Goal: Find specific page/section: Find specific page/section

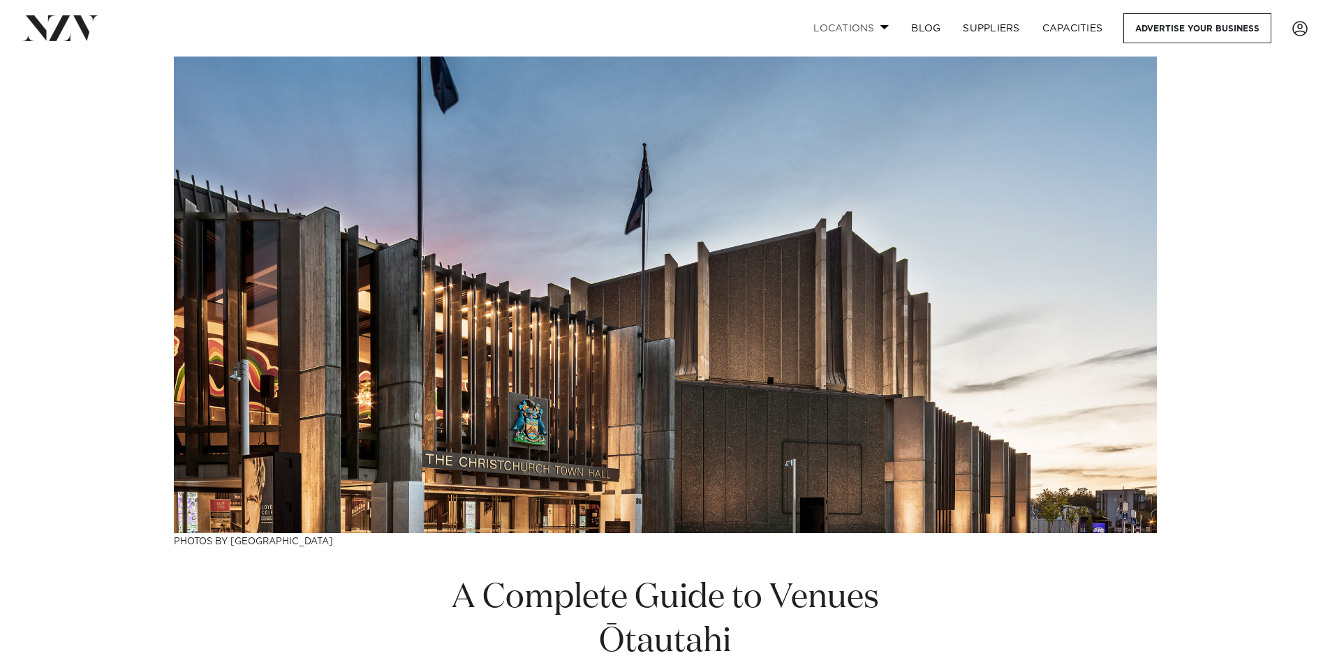
click at [881, 31] on link "Locations" at bounding box center [851, 28] width 98 height 30
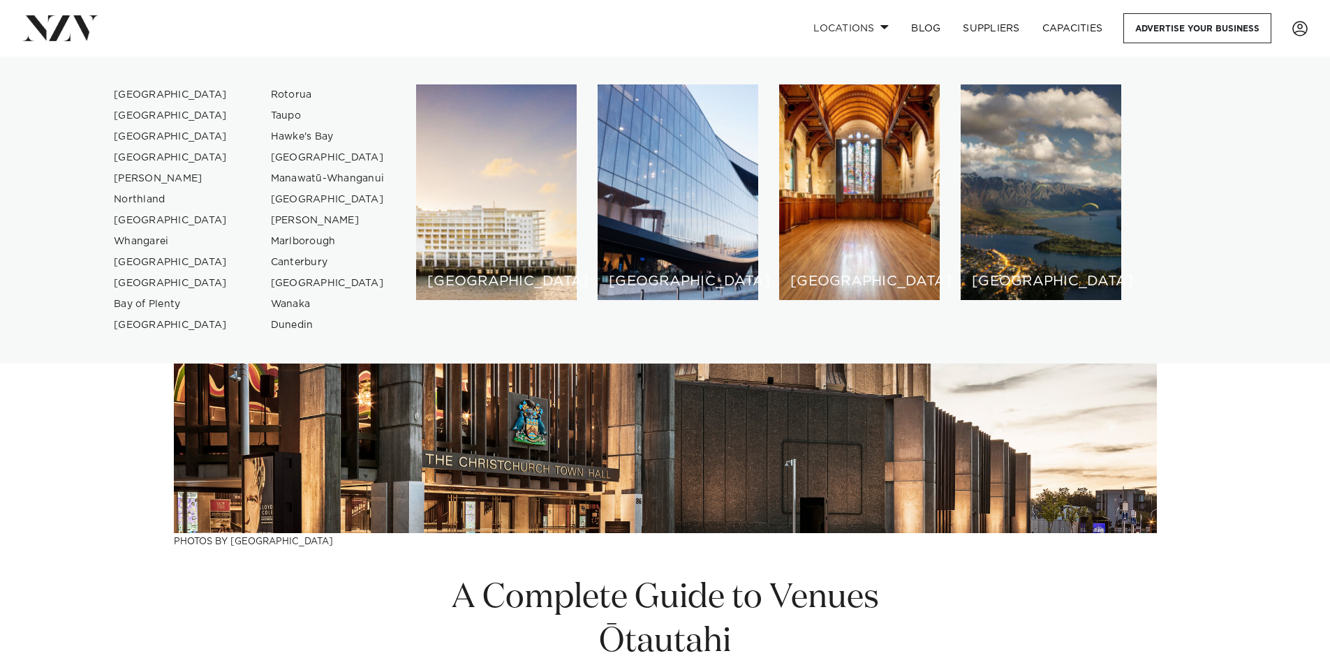
click at [501, 19] on div "Locations [GEOGRAPHIC_DATA] [GEOGRAPHIC_DATA] [GEOGRAPHIC_DATA] [GEOGRAPHIC_DAT…" at bounding box center [856, 28] width 901 height 30
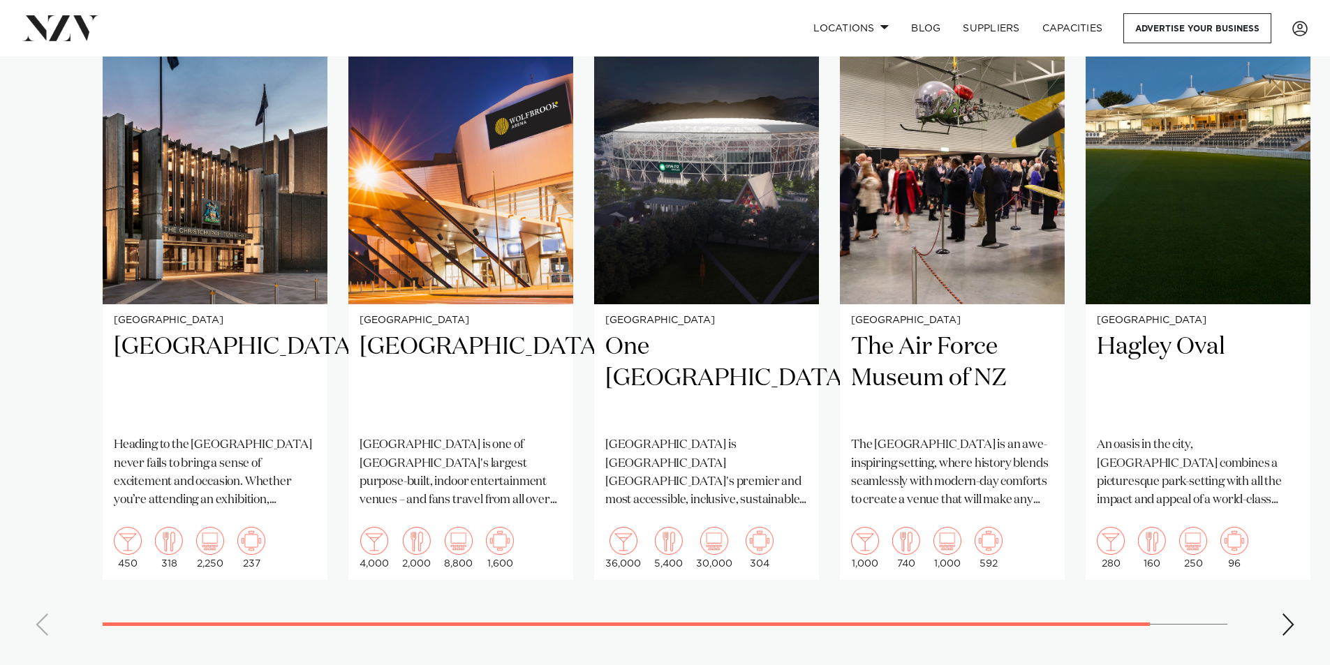
scroll to position [977, 0]
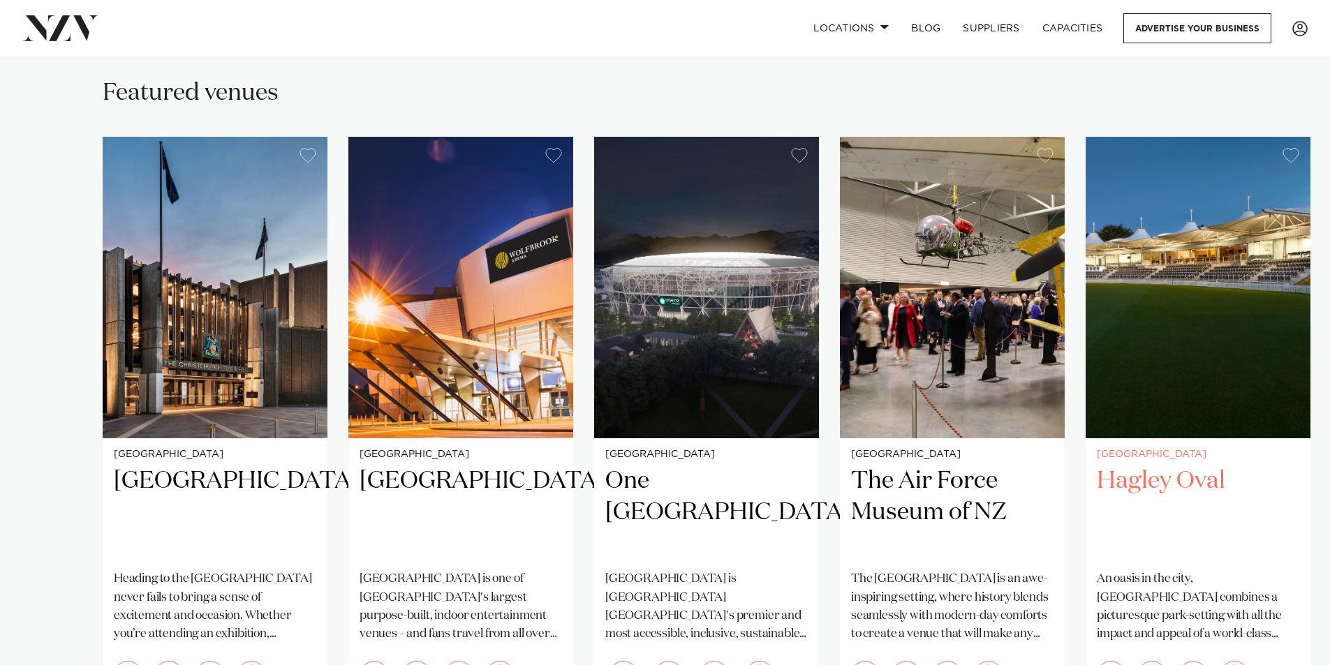
click at [1140, 468] on h2 "Hagley Oval" at bounding box center [1198, 513] width 202 height 94
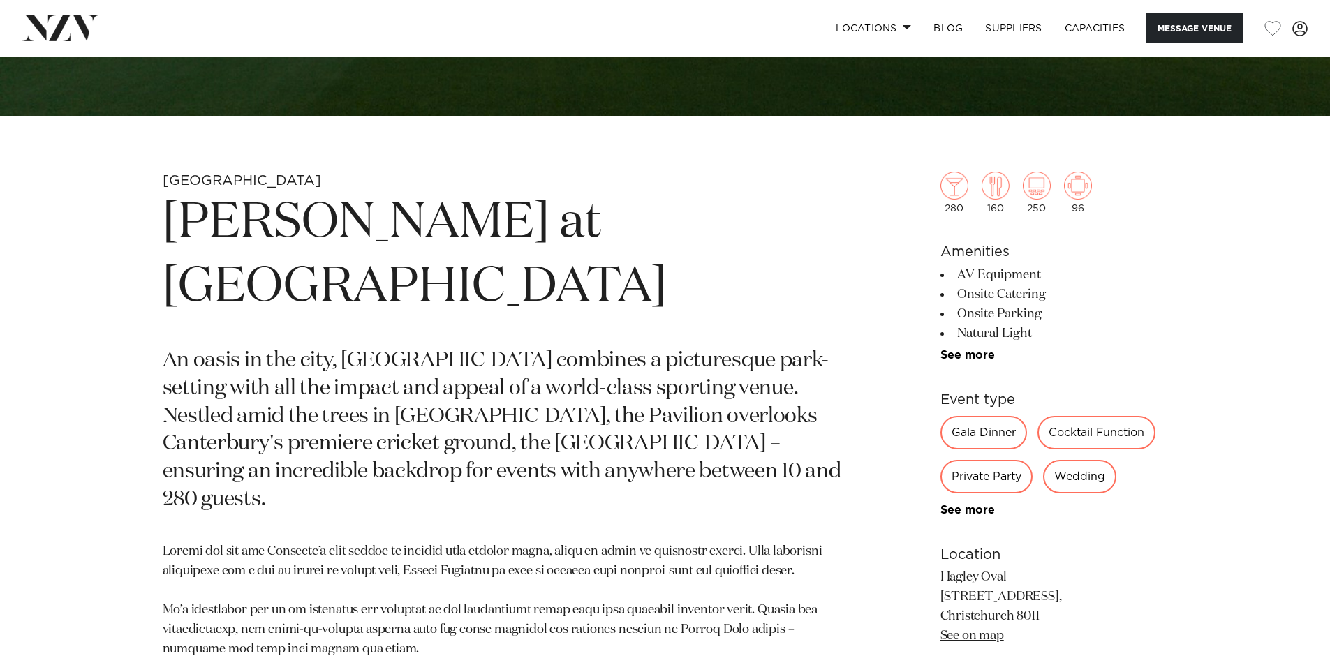
scroll to position [698, 0]
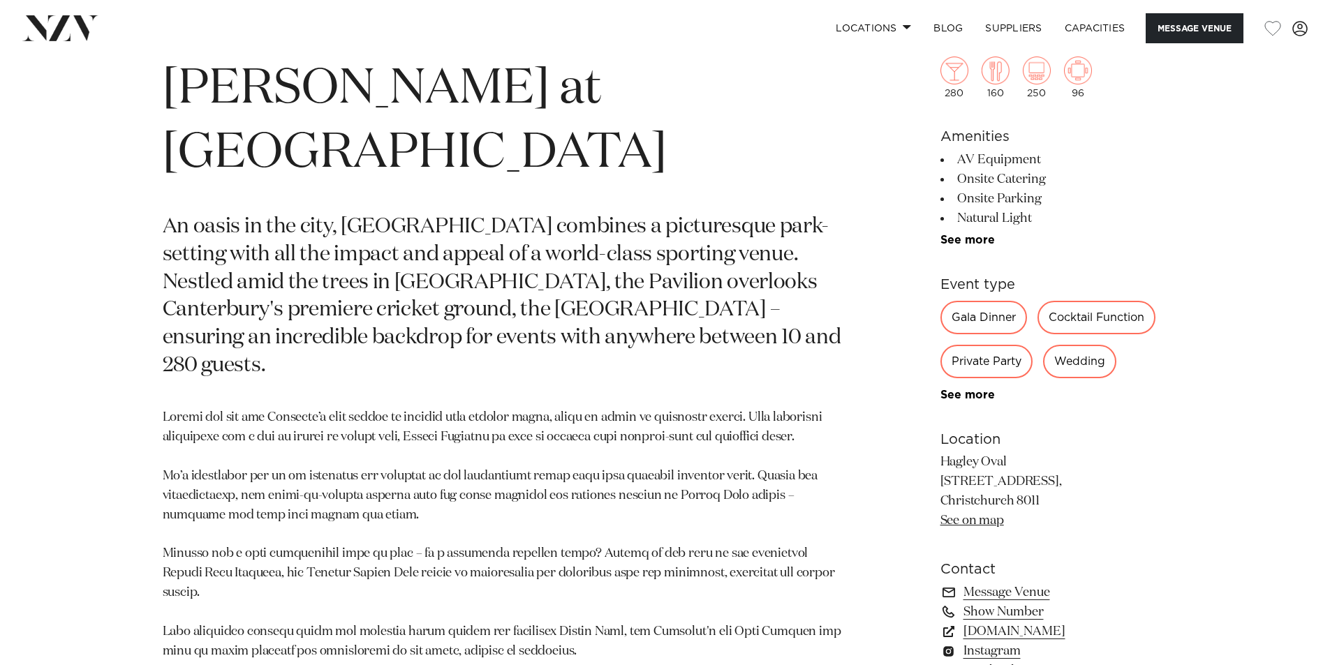
click at [979, 325] on div "Gala Dinner" at bounding box center [983, 318] width 87 height 34
click at [979, 317] on div "Gala Dinner" at bounding box center [983, 318] width 87 height 34
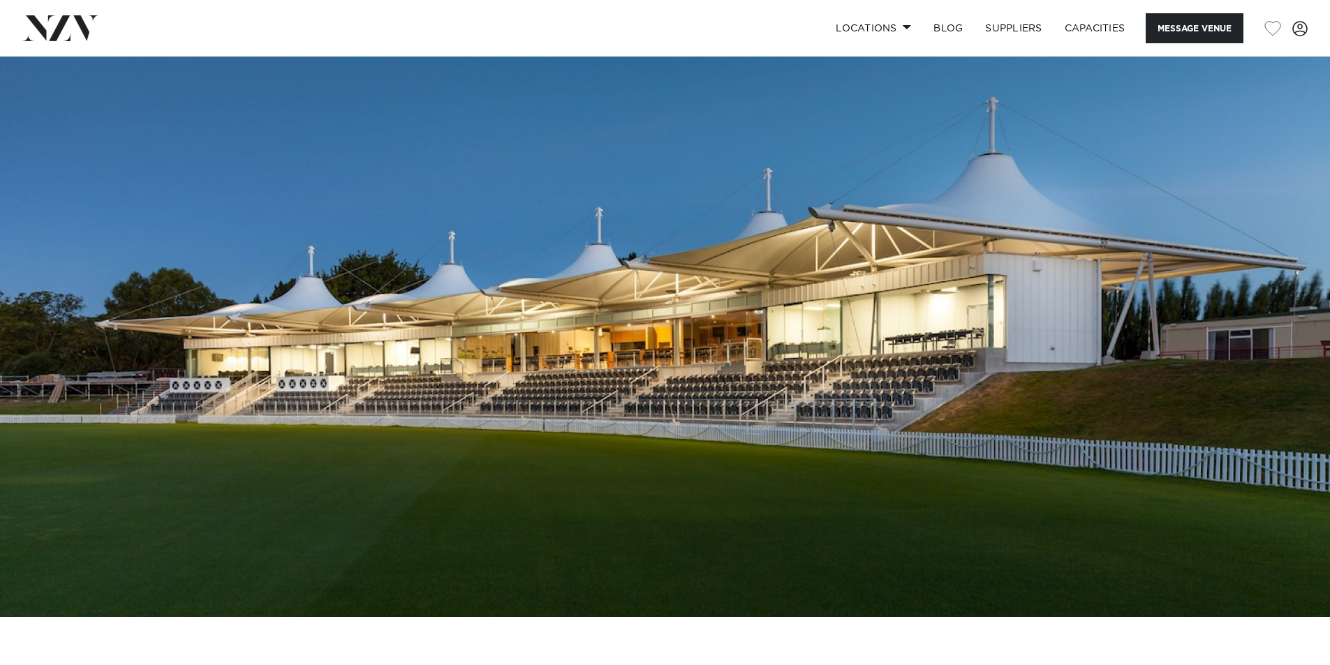
scroll to position [0, 0]
